Goal: Task Accomplishment & Management: Use online tool/utility

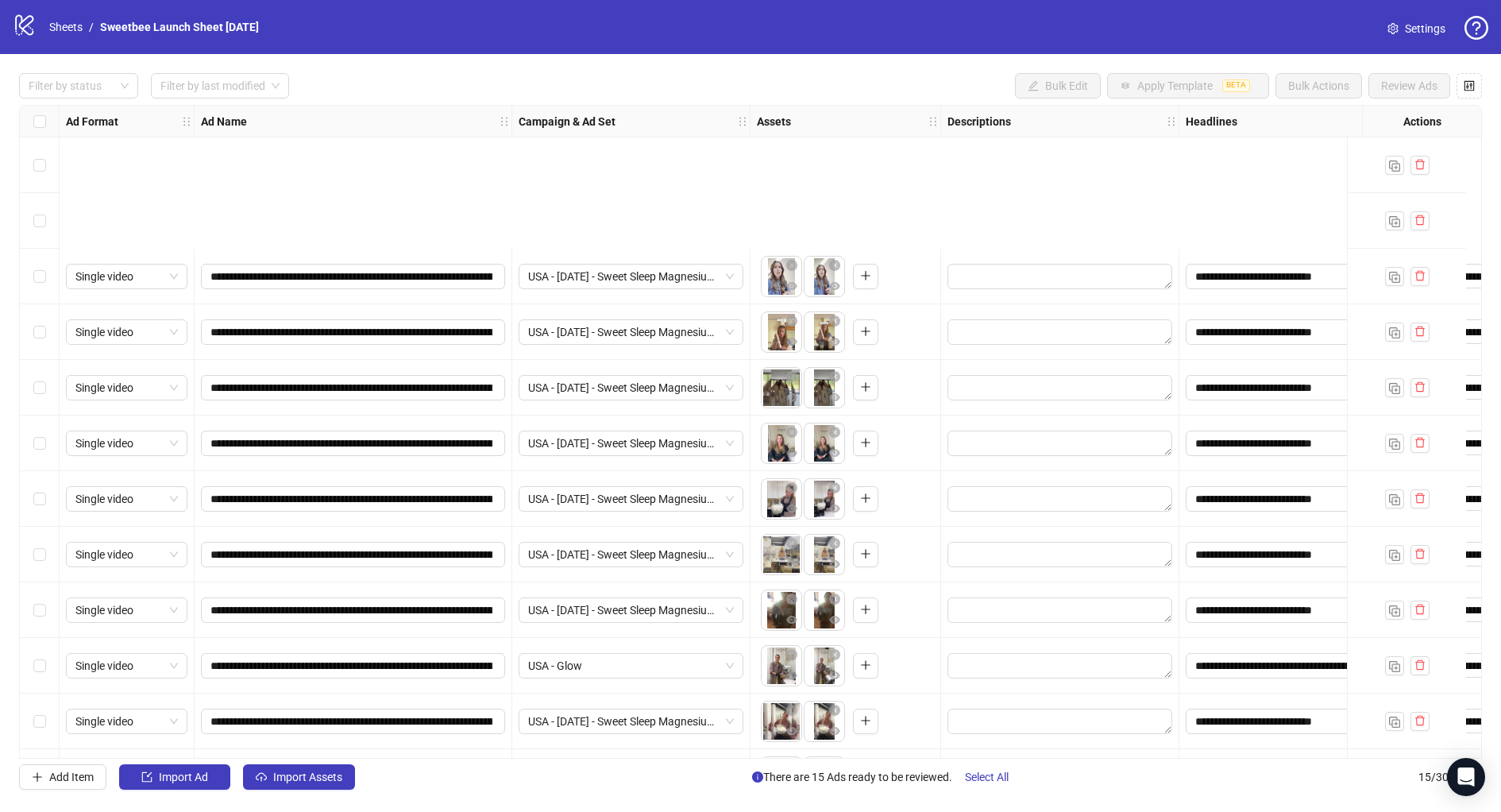
scroll to position [218, 0]
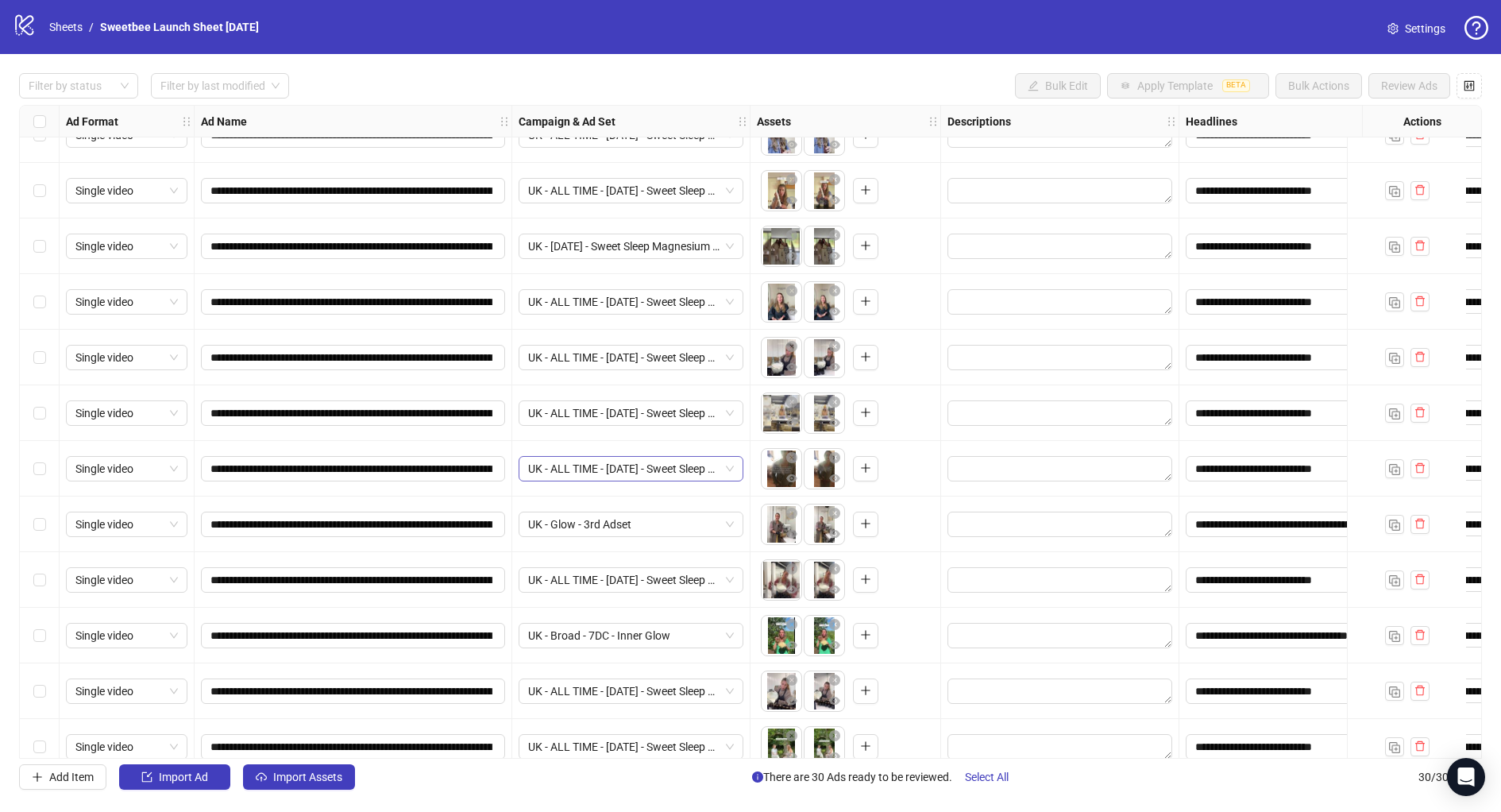
scroll to position [1052, 0]
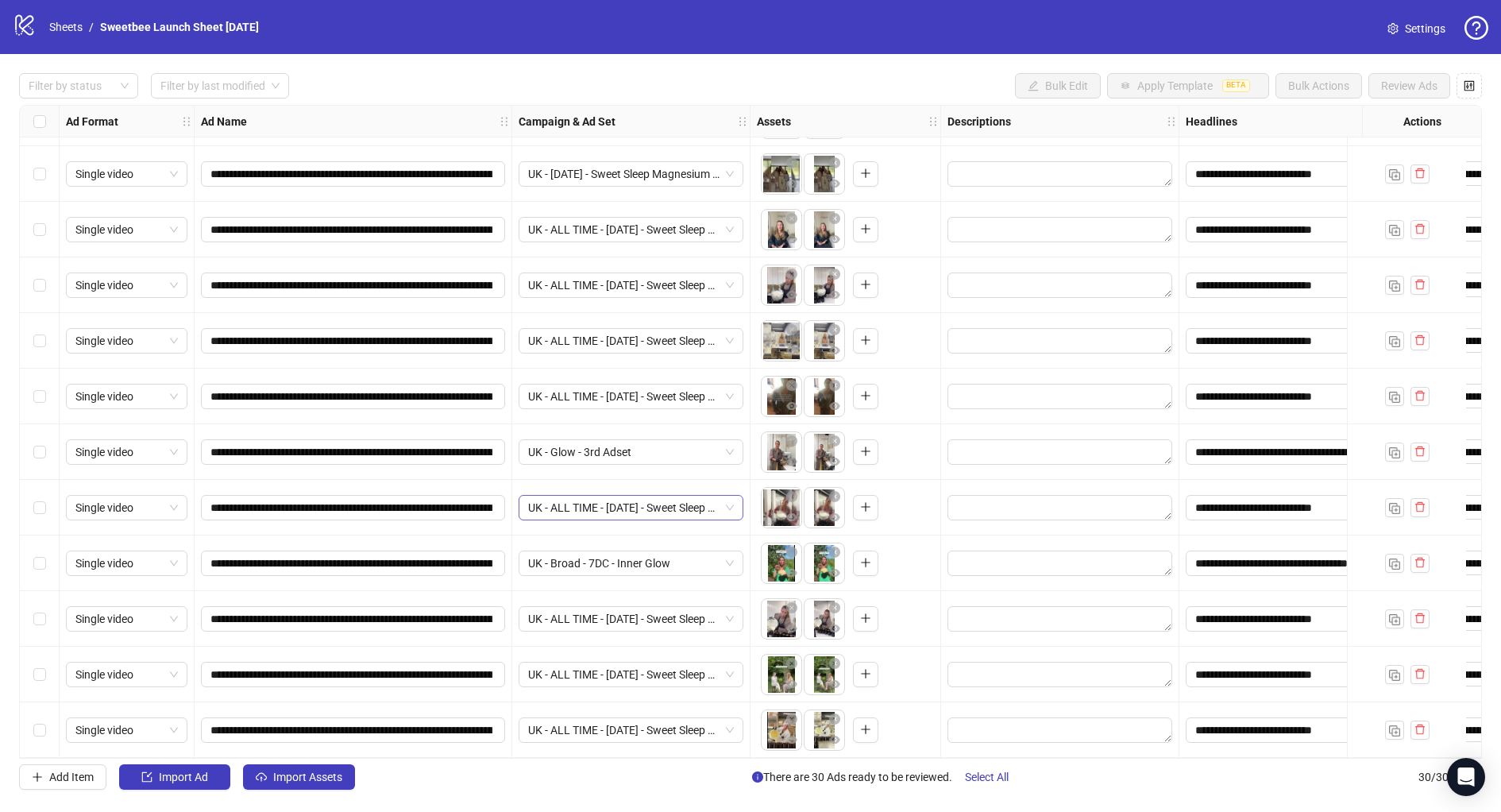
click at [587, 509] on span "UK - ALL TIME - 8/21/25 - Sweet Sleep Magnesium Butter" at bounding box center [630, 507] width 205 height 24
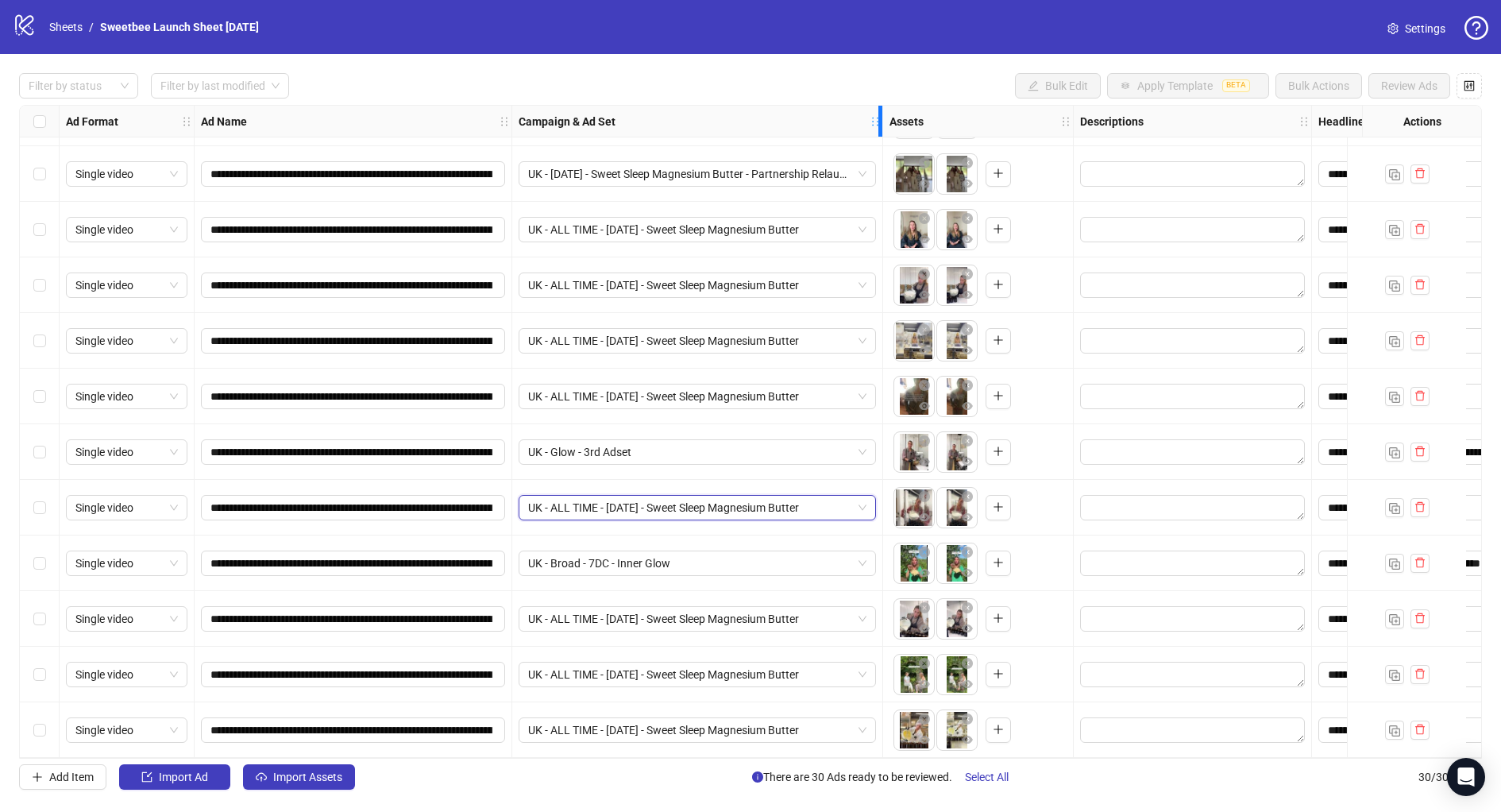
drag, startPoint x: 742, startPoint y: 117, endPoint x: 875, endPoint y: 131, distance: 133.7
click at [875, 131] on div "Campaign & Ad Set" at bounding box center [697, 122] width 371 height 32
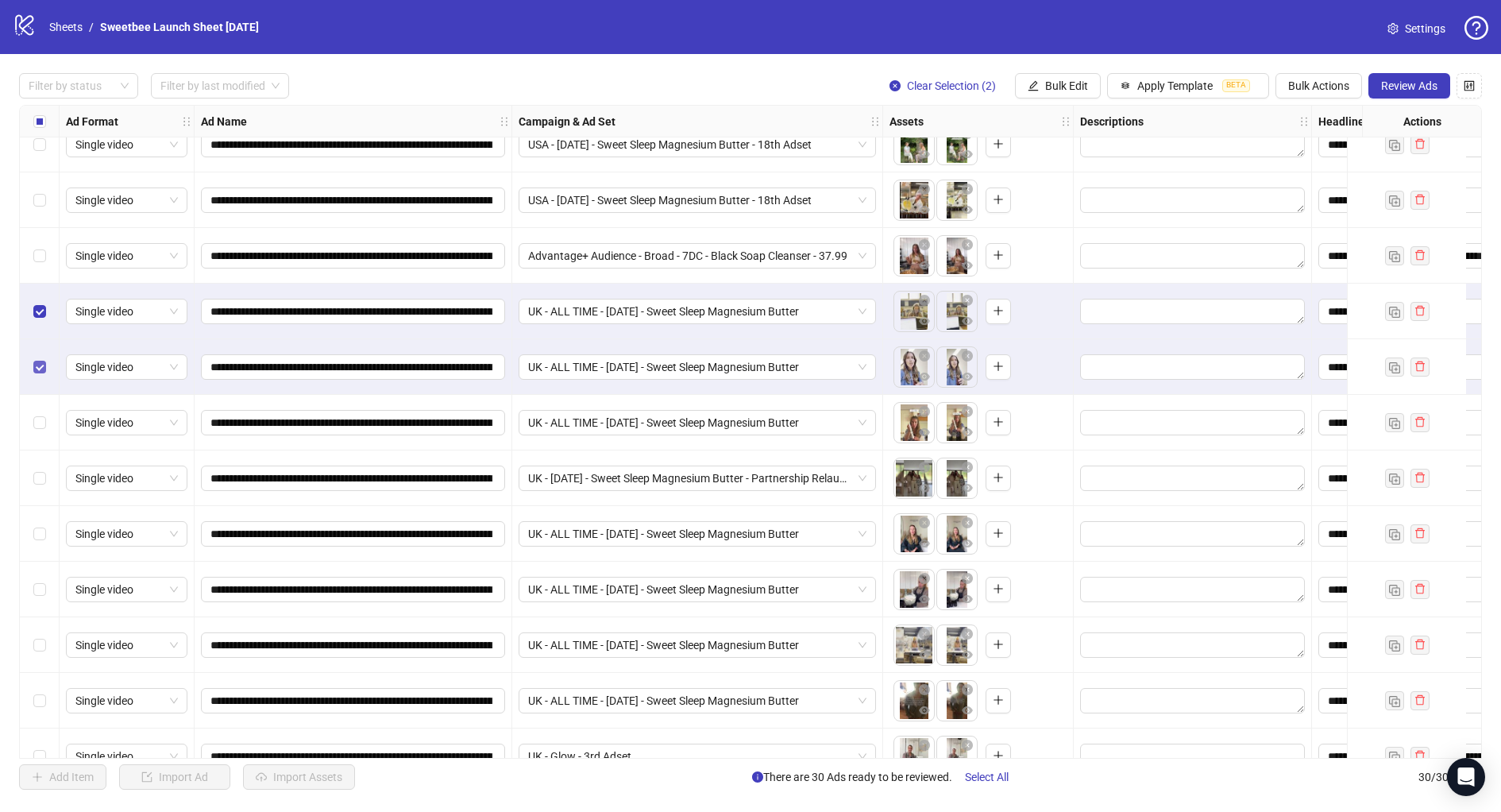
scroll to position [809, 0]
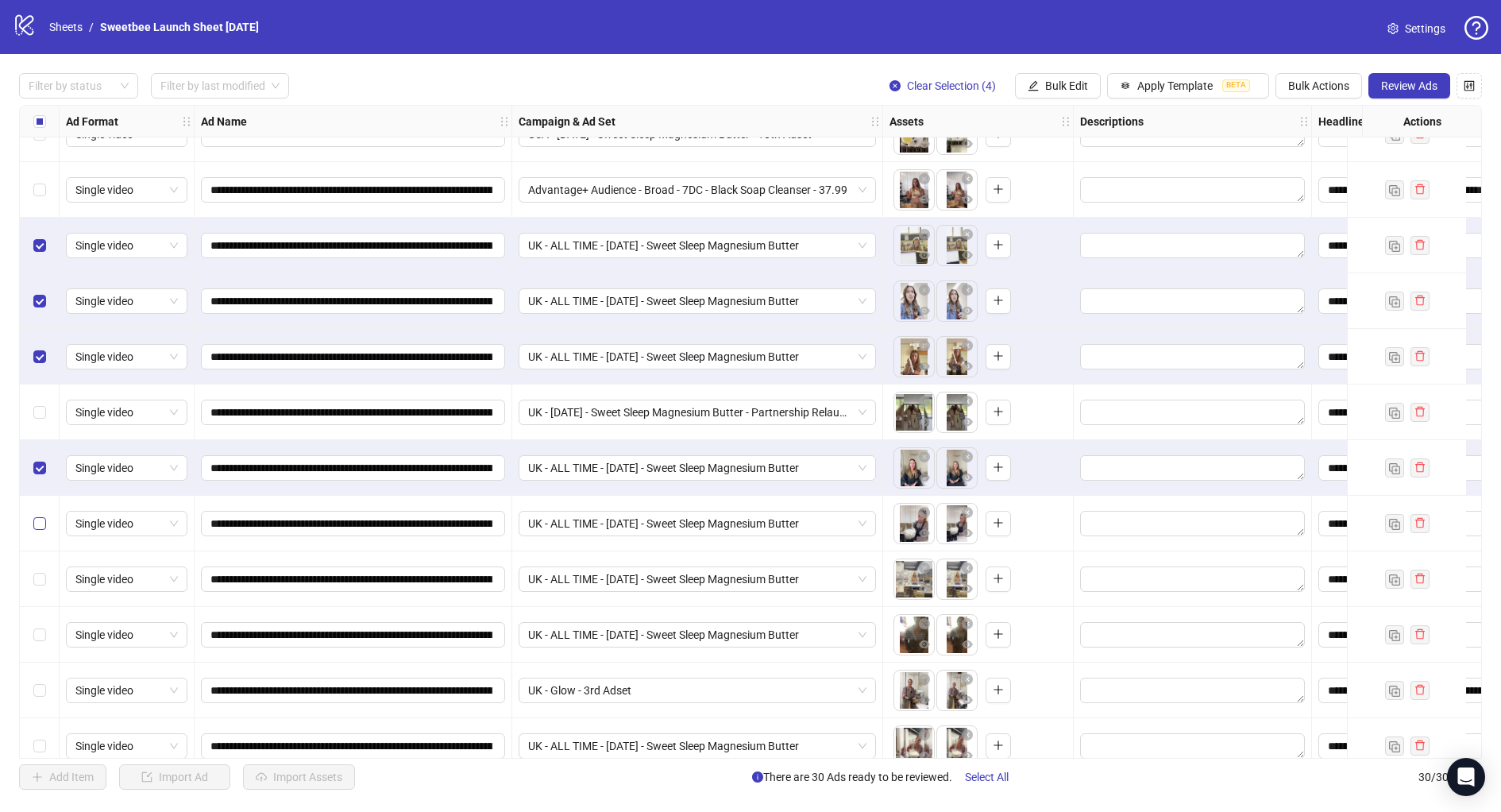
click at [40, 515] on label "Select row 22" at bounding box center [39, 523] width 13 height 18
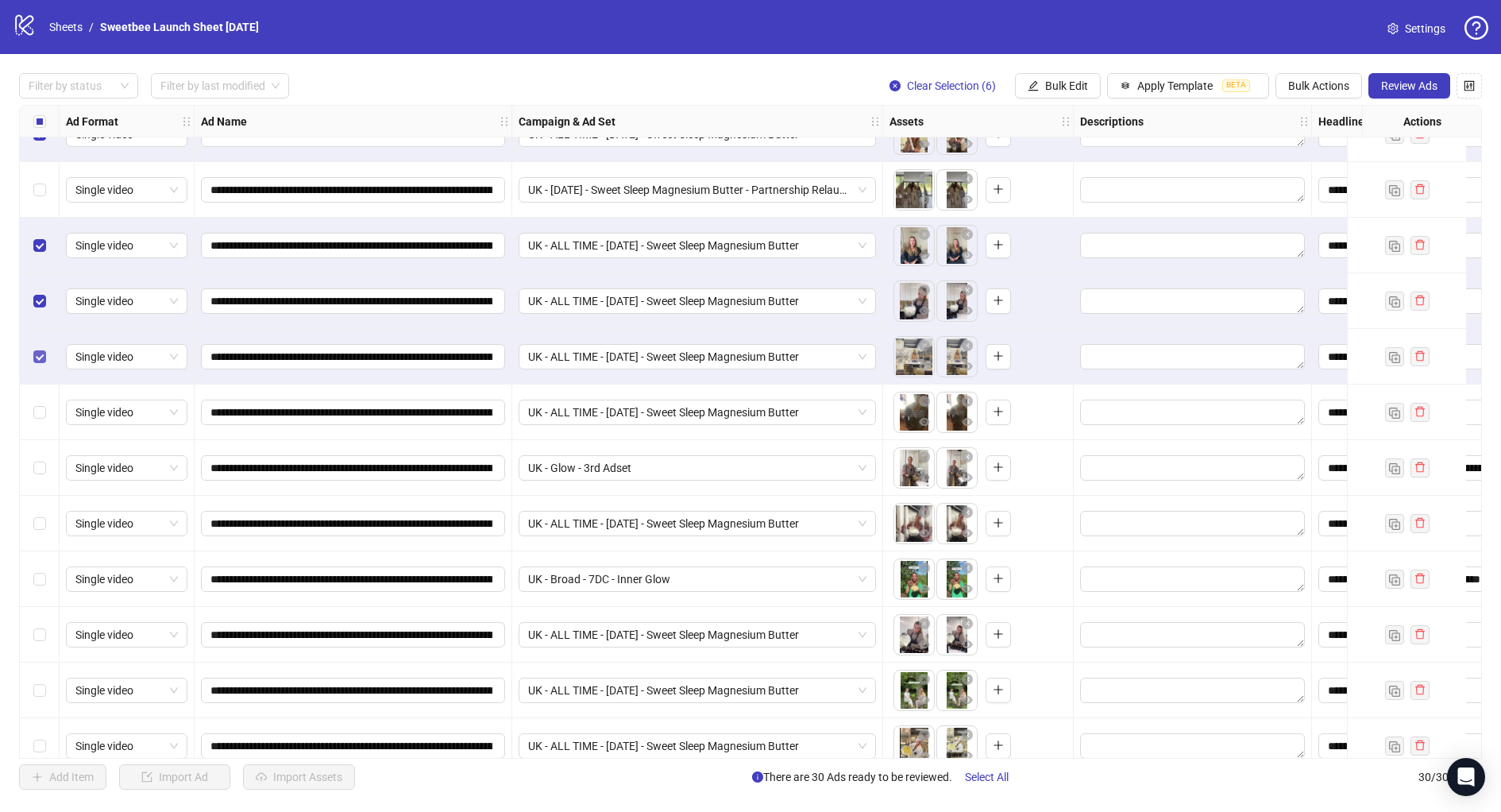
scroll to position [1052, 0]
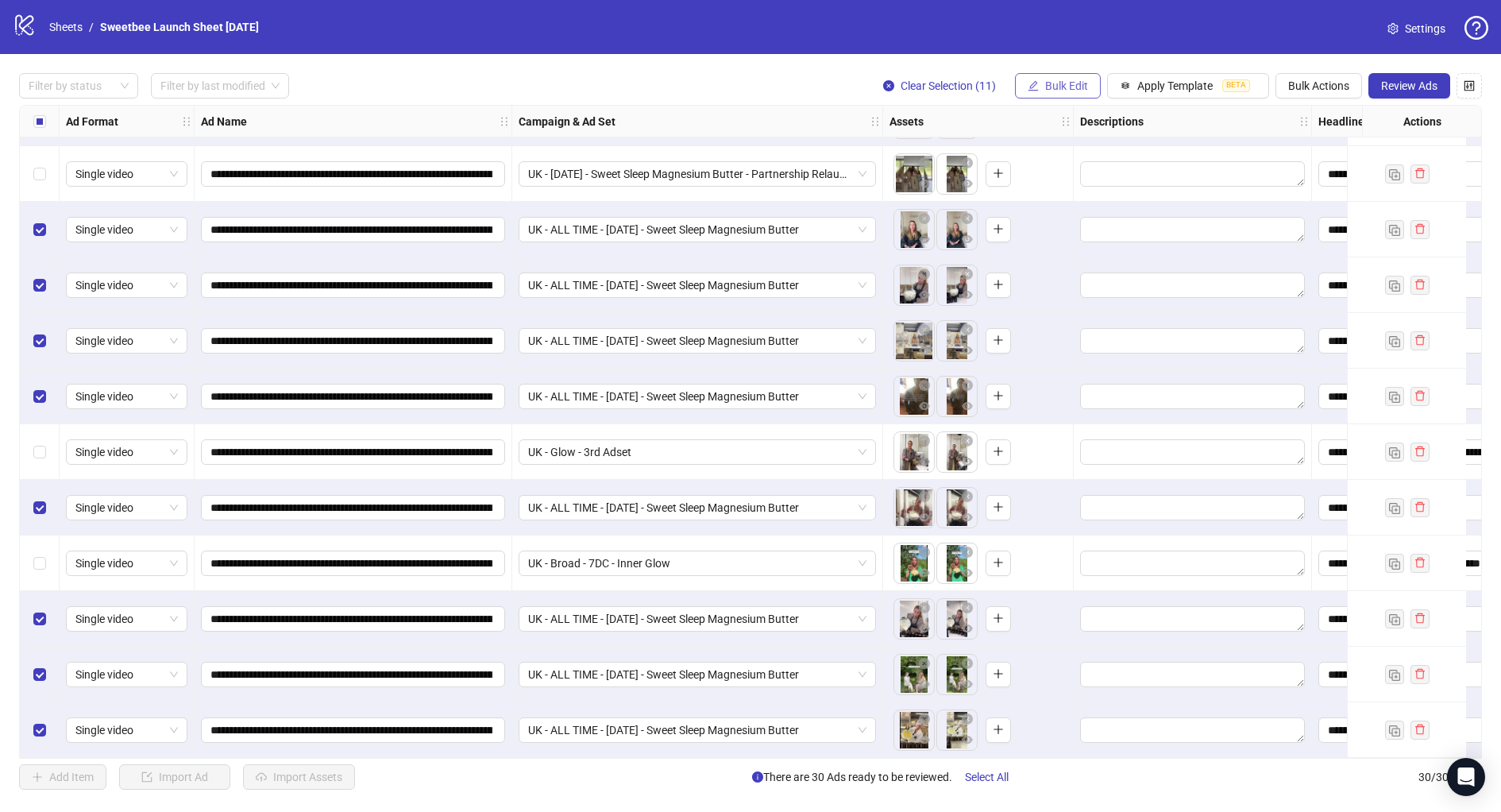
click at [1067, 89] on span "Bulk Edit" at bounding box center [1067, 85] width 43 height 13
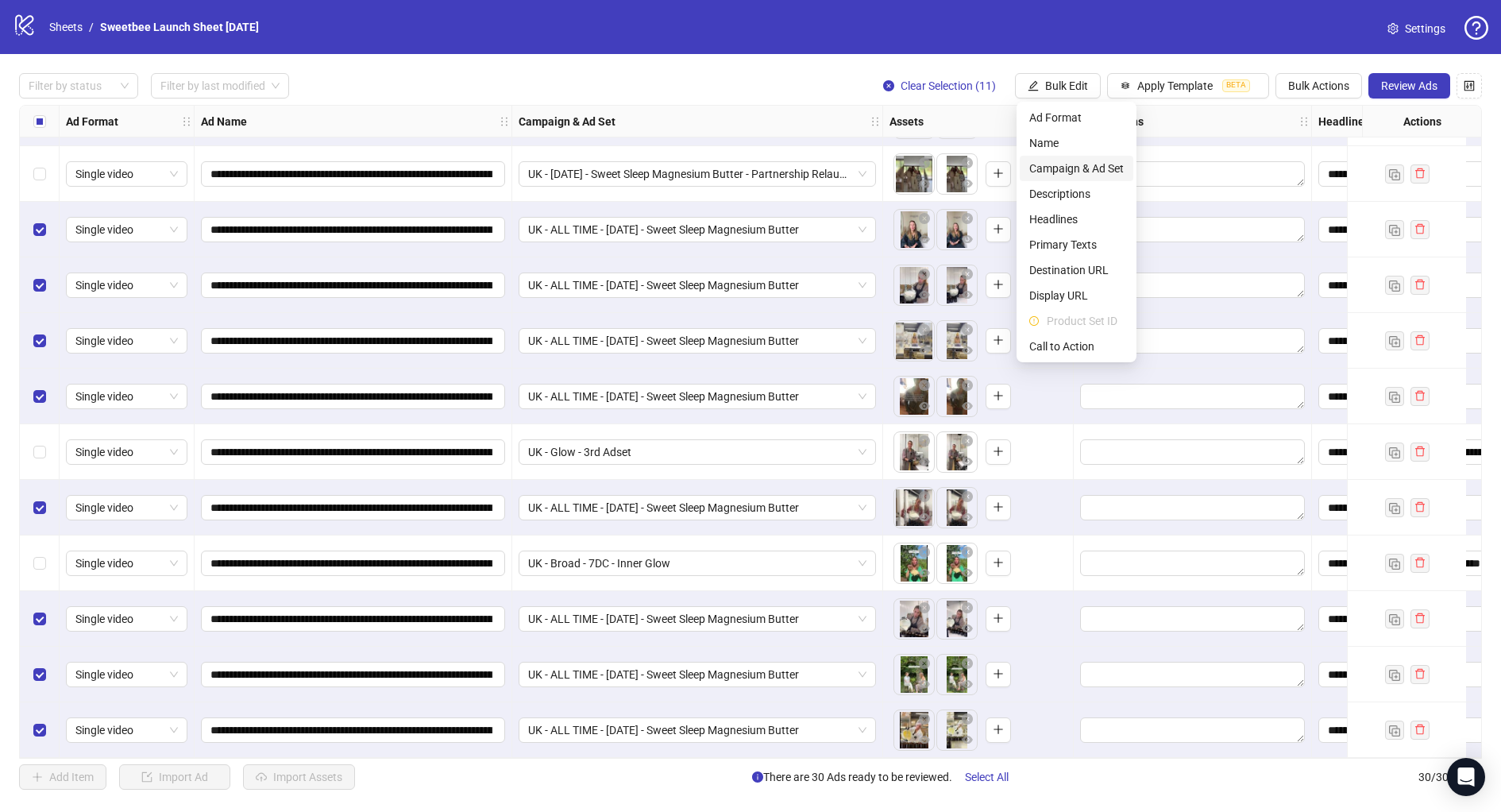
click at [1078, 169] on span "Campaign & Ad Set" at bounding box center [1077, 168] width 95 height 18
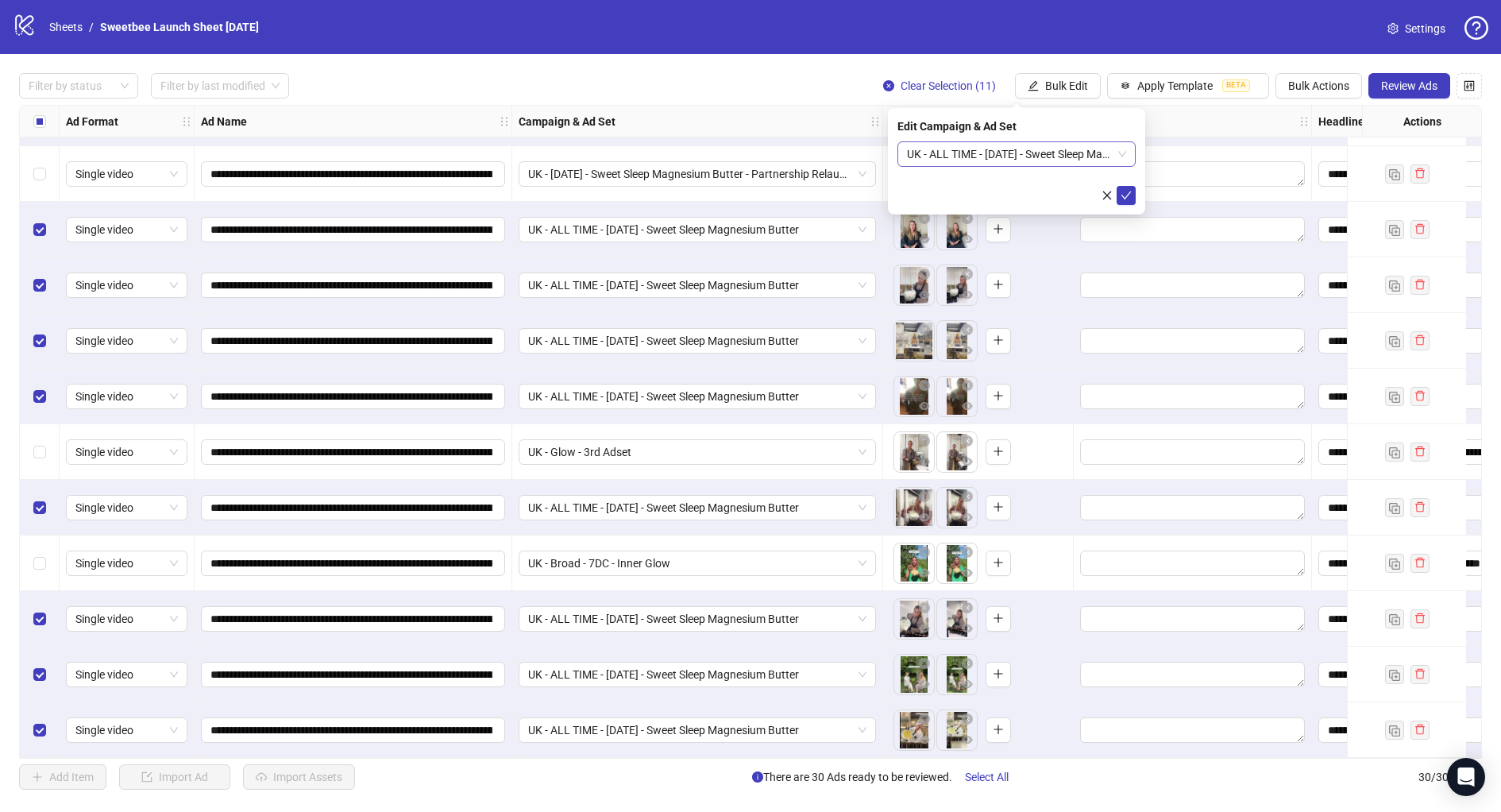
click at [1010, 155] on span "UK - ALL TIME - 8/21/25 - Sweet Sleep Magnesium Butter" at bounding box center [1016, 154] width 219 height 24
type input "****"
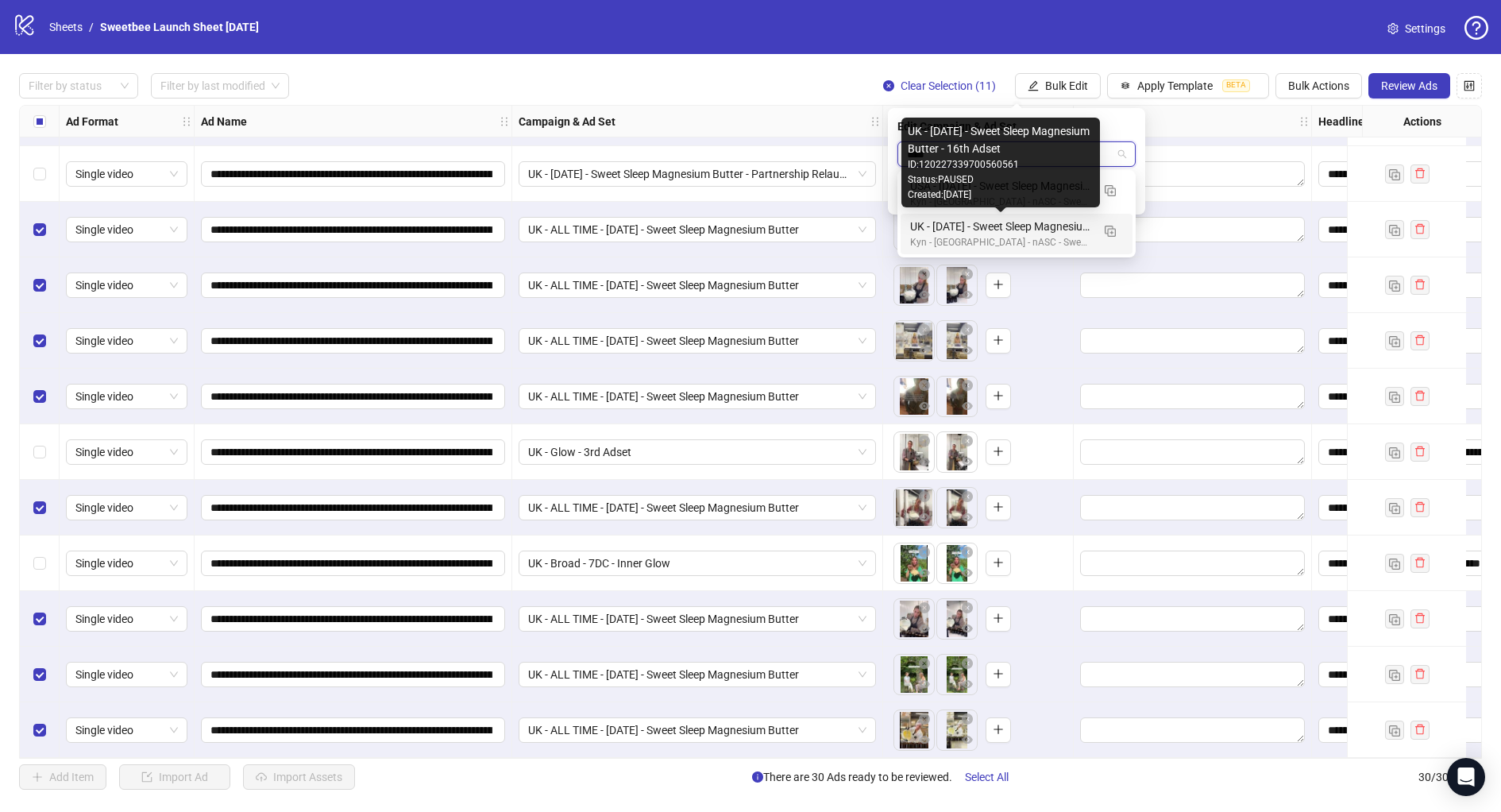
click at [1017, 233] on div "UK - 6/17/25 - Sweet Sleep Magnesium Butter - 16th Adset" at bounding box center [1001, 226] width 181 height 18
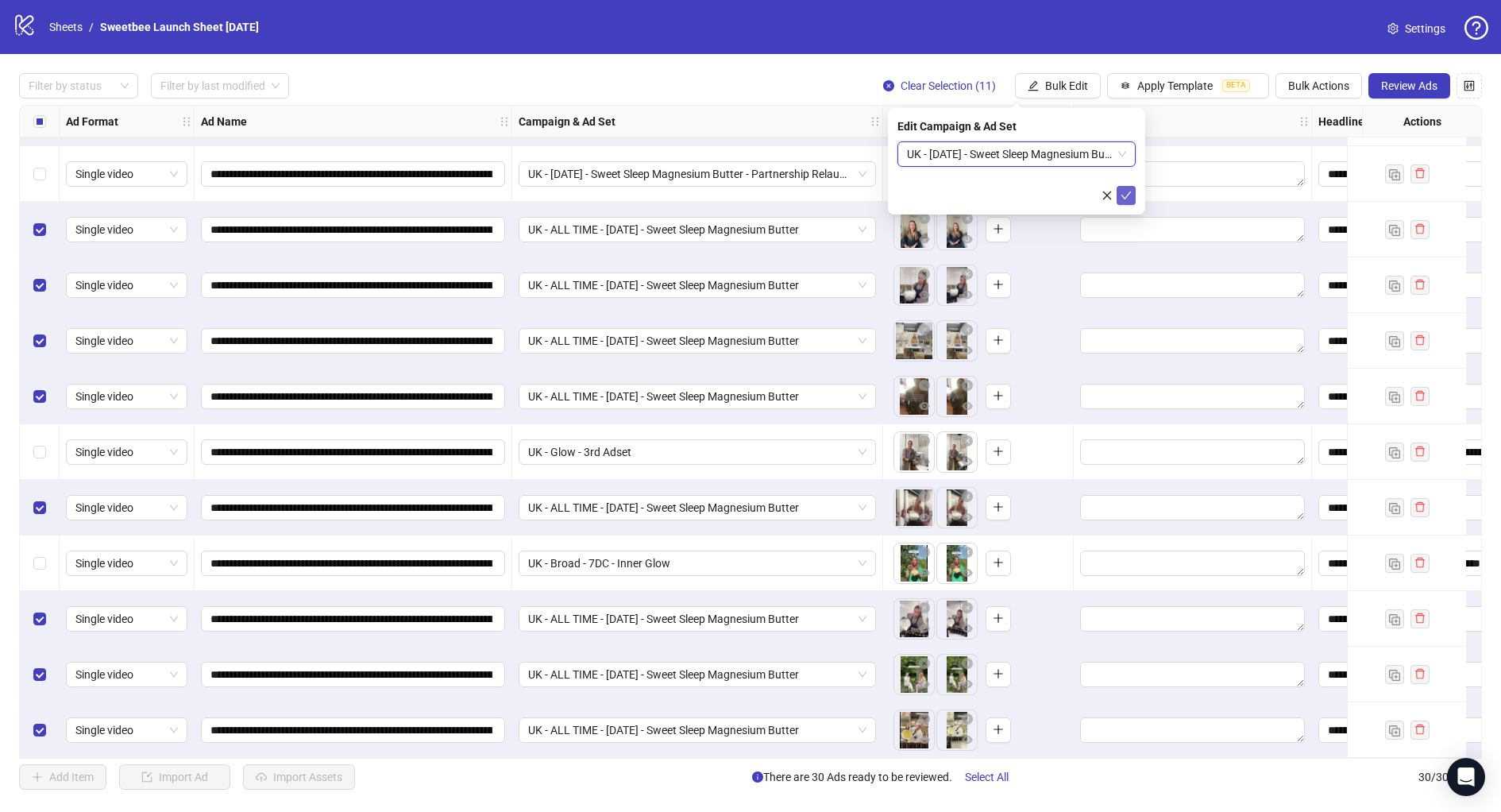
click at [1127, 197] on icon "check" at bounding box center [1126, 195] width 11 height 11
